Goal: Find specific page/section: Find specific page/section

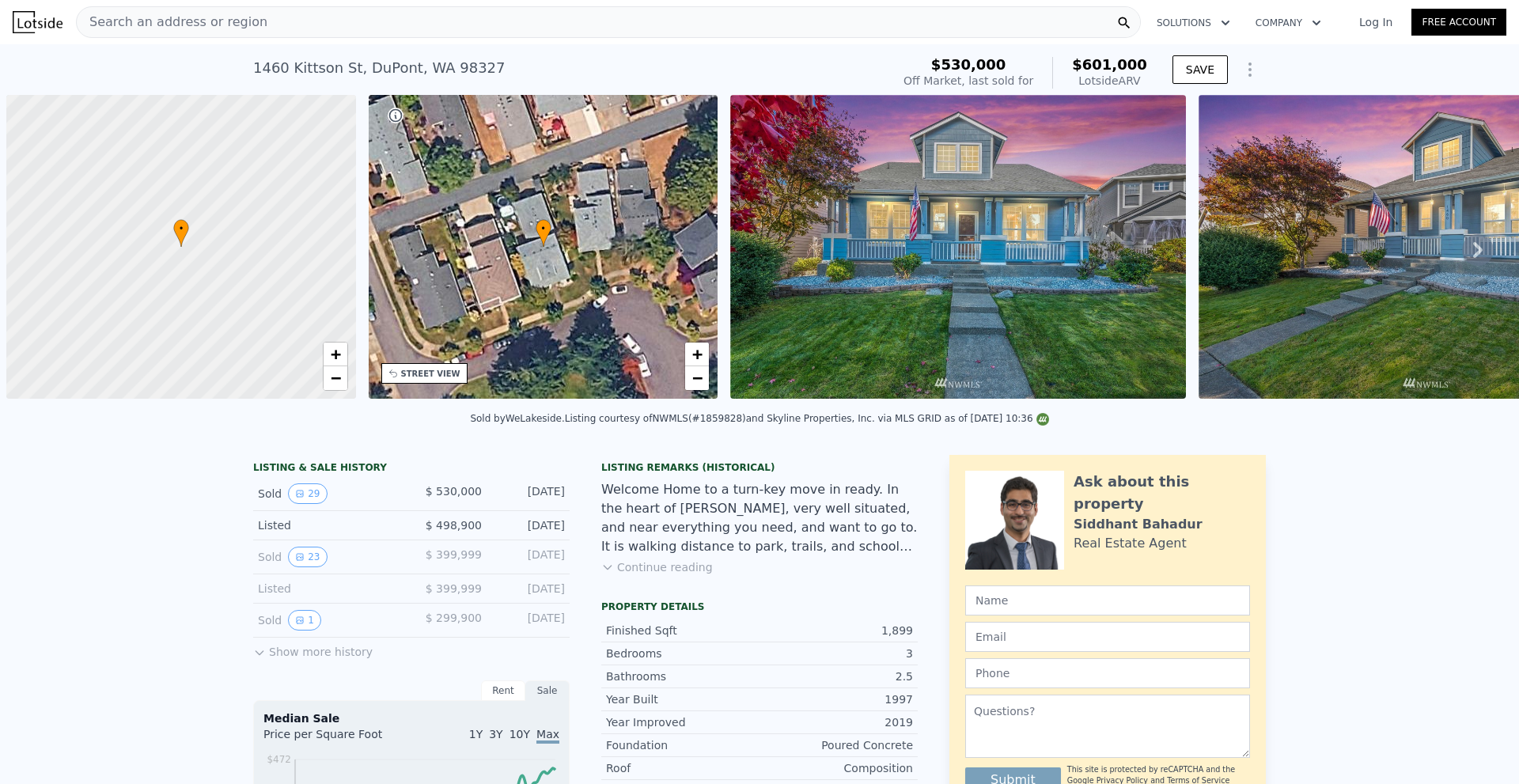
scroll to position [0, 7]
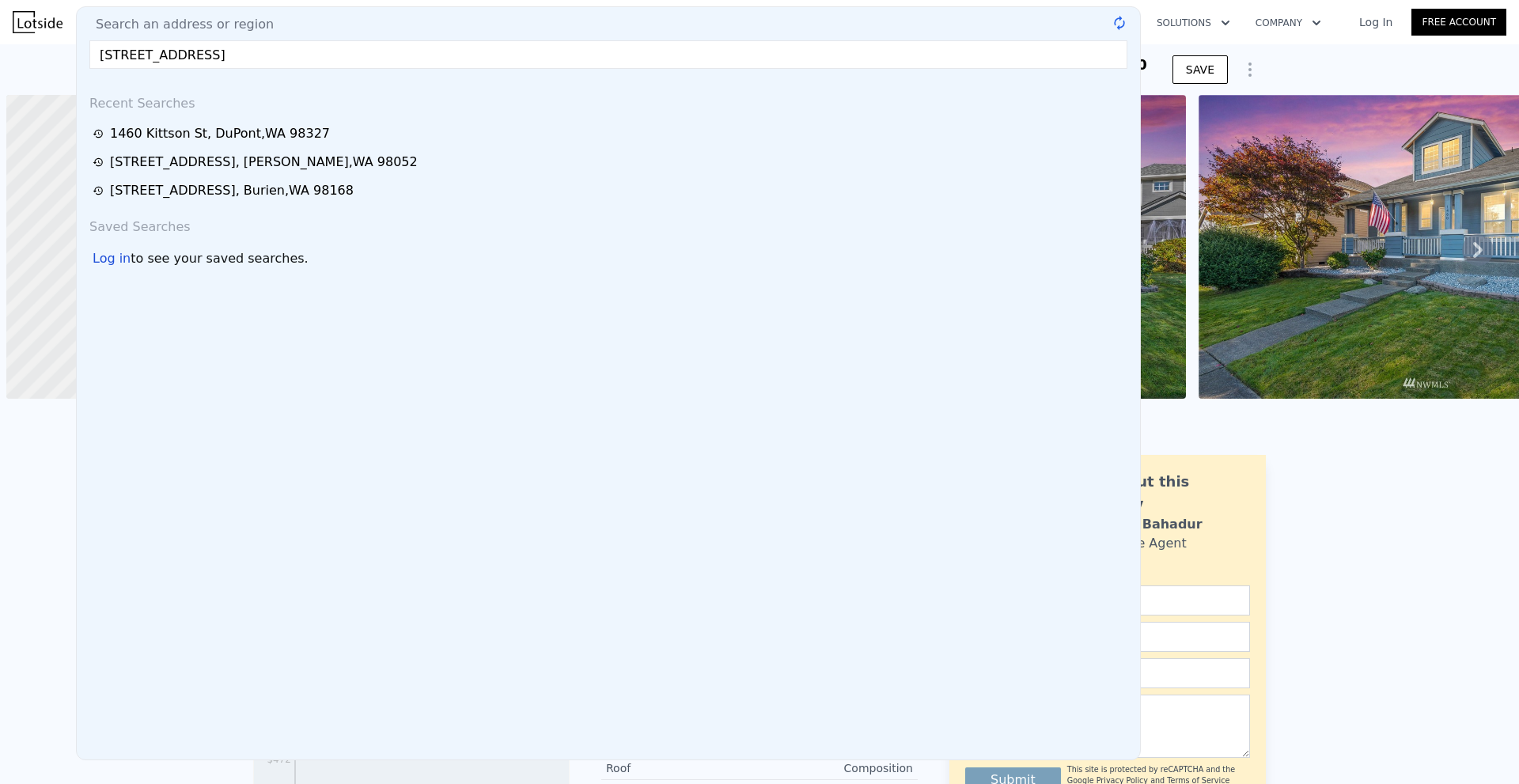
scroll to position [0, 7]
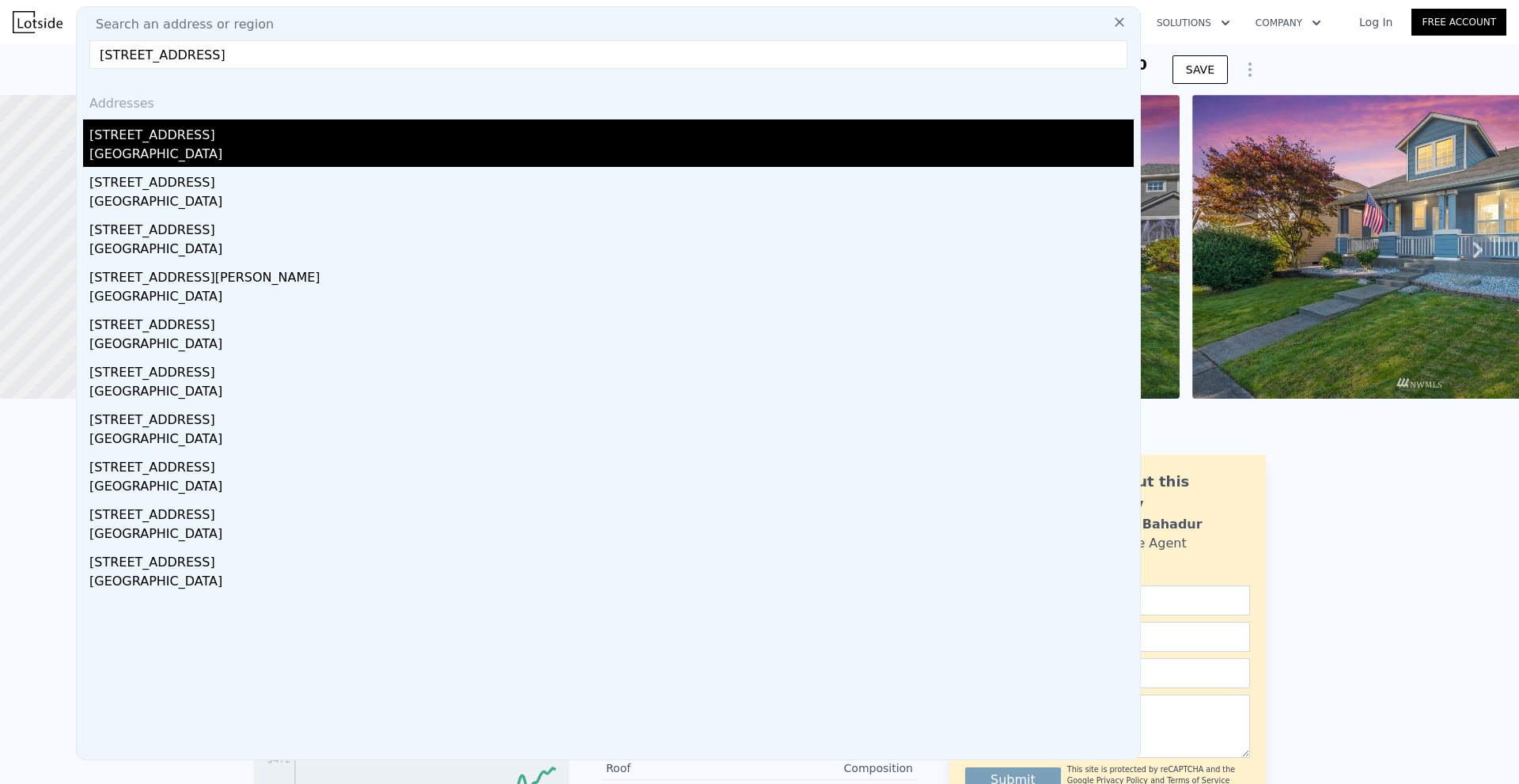
type input "[STREET_ADDRESS]"
click at [241, 139] on div "[STREET_ADDRESS]" at bounding box center [611, 132] width 1044 height 25
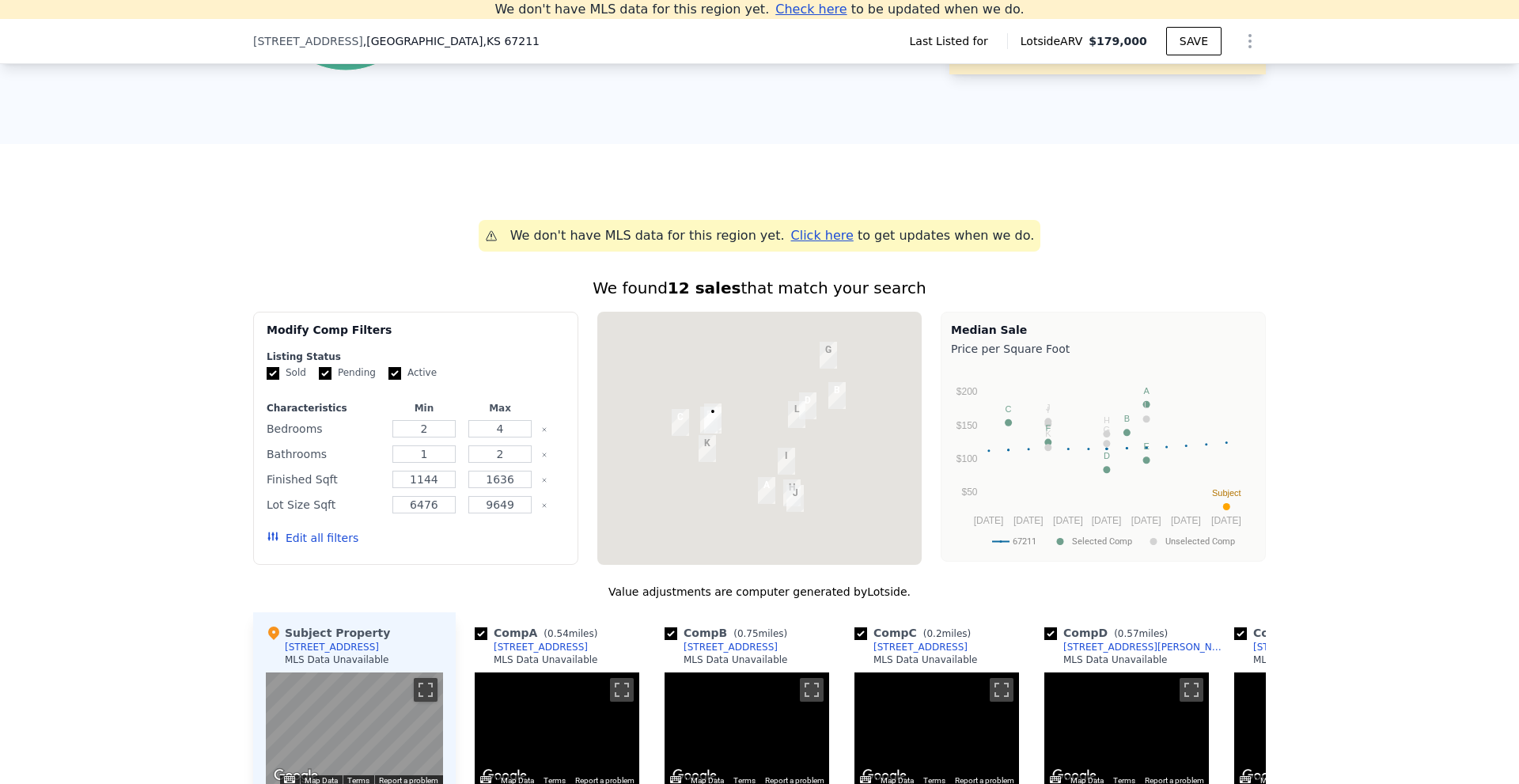
scroll to position [1564, 0]
